Goal: Browse casually: Explore the website without a specific task or goal

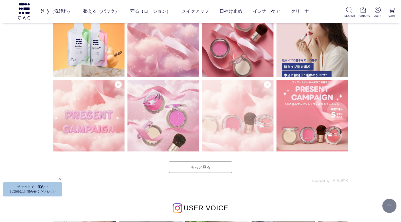
scroll to position [1398, 0]
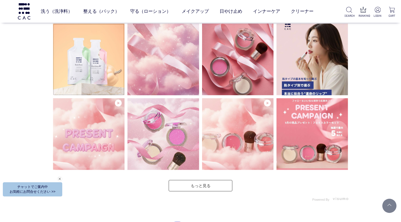
drag, startPoint x: 104, startPoint y: 57, endPoint x: 108, endPoint y: 60, distance: 5.7
click at [104, 57] on img at bounding box center [89, 60] width 72 height 72
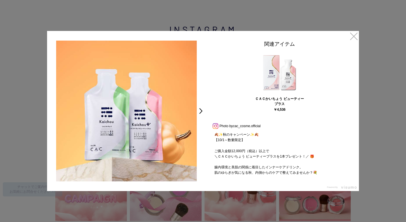
scroll to position [81, 0]
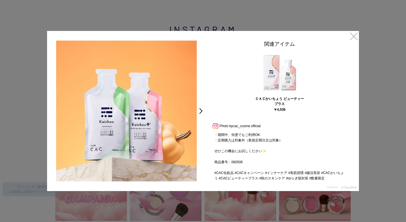
drag, startPoint x: 357, startPoint y: 35, endPoint x: 353, endPoint y: 41, distance: 7.0
click at [357, 35] on link "×" at bounding box center [353, 36] width 10 height 10
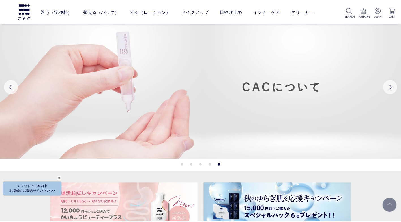
scroll to position [1388, 0]
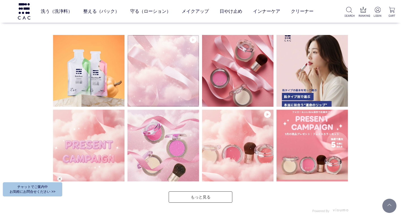
click at [180, 78] on img at bounding box center [163, 71] width 72 height 72
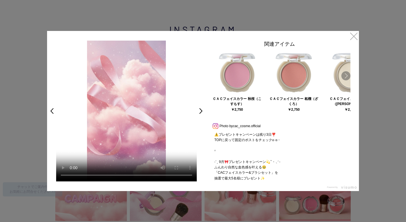
click at [347, 75] on link "Next" at bounding box center [345, 75] width 9 height 9
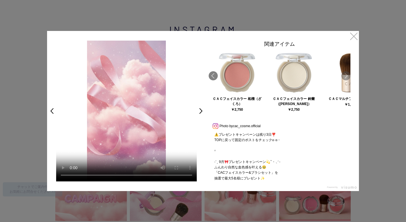
click at [347, 75] on link "Next" at bounding box center [345, 75] width 9 height 9
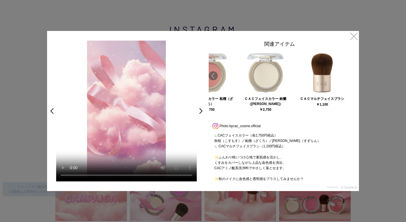
scroll to position [222, 0]
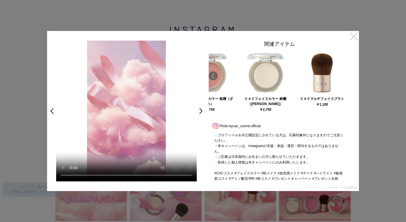
click at [353, 35] on link "×" at bounding box center [353, 36] width 10 height 10
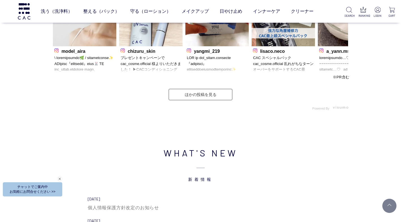
scroll to position [1472, 0]
